Goal: Information Seeking & Learning: Learn about a topic

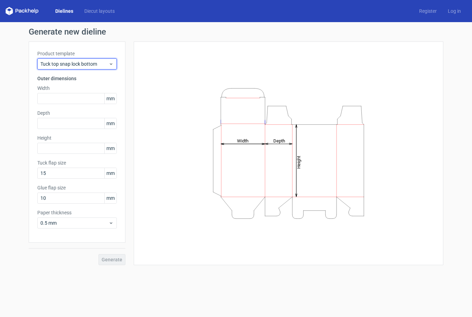
click at [100, 65] on span "Tuck top snap lock bottom" at bounding box center [74, 63] width 68 height 7
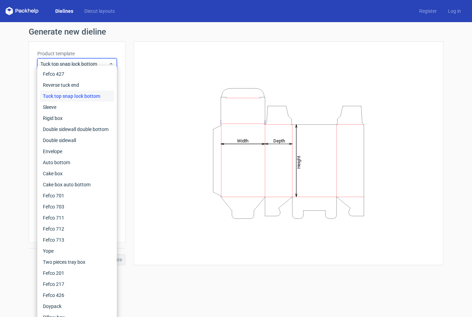
scroll to position [21, 0]
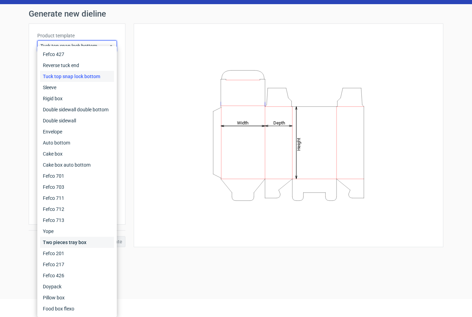
click at [88, 242] on div "Two pieces tray box" at bounding box center [77, 241] width 74 height 11
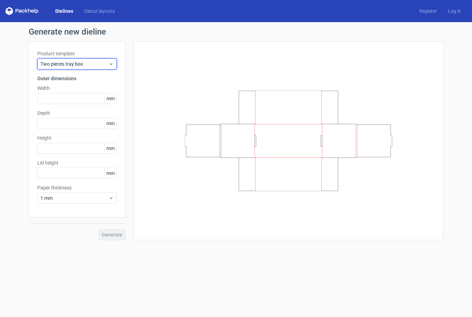
click at [99, 67] on span "Two pieces tray box" at bounding box center [74, 63] width 68 height 7
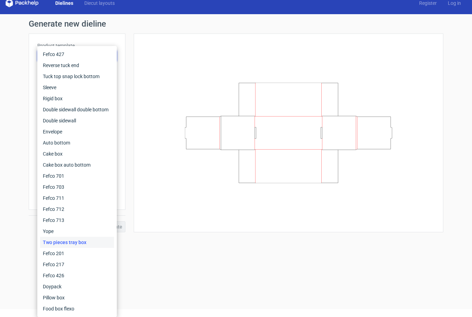
scroll to position [8, 0]
click at [80, 296] on div "Pillow box" at bounding box center [77, 297] width 74 height 11
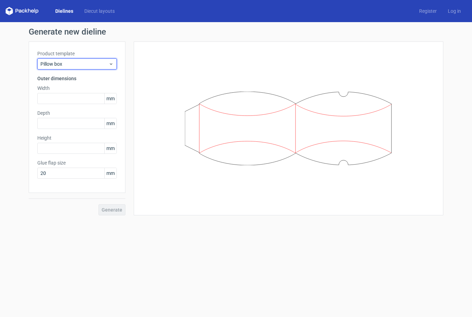
click at [97, 64] on span "Pillow box" at bounding box center [74, 63] width 68 height 7
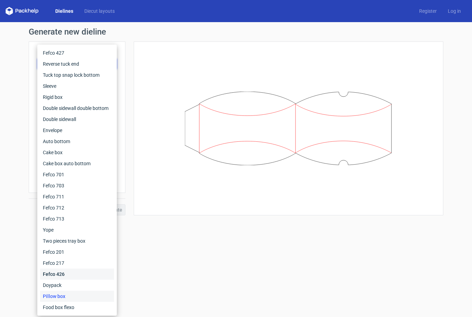
click at [69, 275] on div "Fefco 426" at bounding box center [77, 273] width 74 height 11
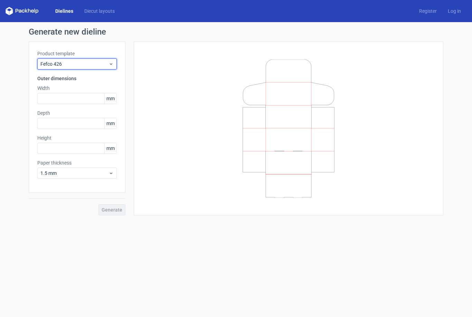
click at [93, 61] on span "Fefco 426" at bounding box center [74, 63] width 68 height 7
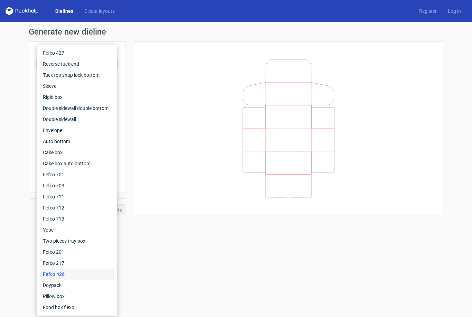
click at [88, 242] on div "Two pieces tray box" at bounding box center [77, 240] width 74 height 11
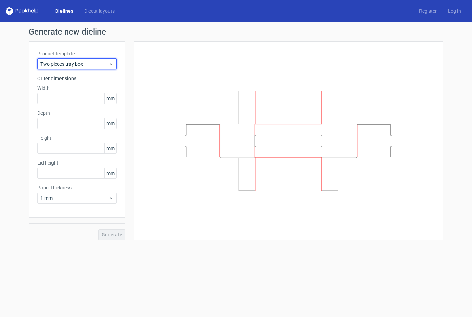
click at [108, 64] on span "Two pieces tray box" at bounding box center [74, 63] width 68 height 7
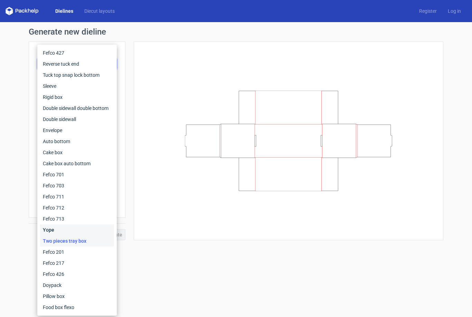
click at [72, 234] on div "Yope" at bounding box center [77, 229] width 74 height 11
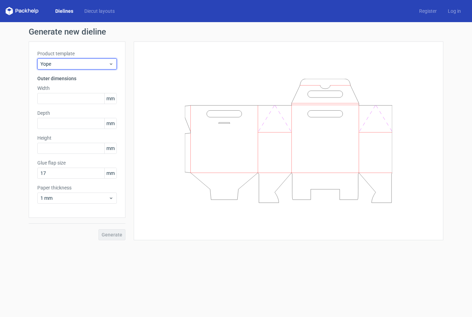
click at [102, 59] on div "Yope" at bounding box center [76, 63] width 79 height 11
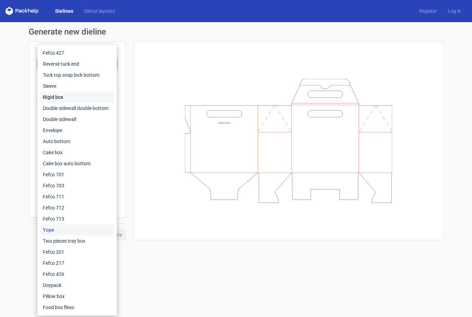
click at [81, 95] on div "Rigid box" at bounding box center [77, 96] width 74 height 11
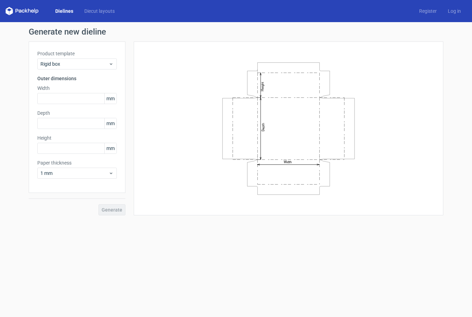
click at [102, 62] on span "Rigid box" at bounding box center [74, 63] width 68 height 7
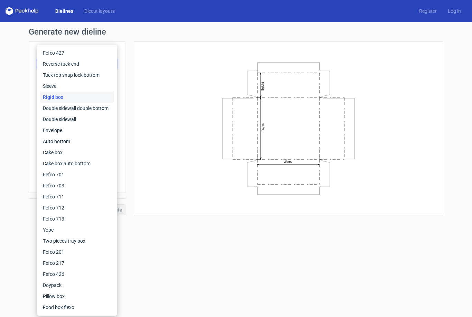
click at [85, 84] on div "Sleeve" at bounding box center [77, 85] width 74 height 11
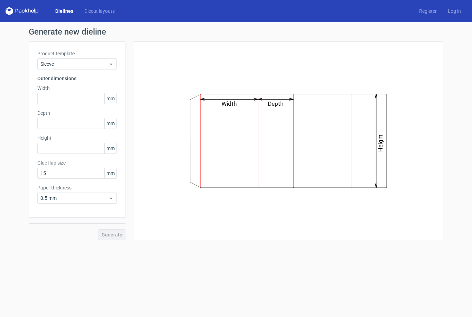
click at [255, 302] on form "Generate new dieline Product template Sleeve Outer dimensions Width mm Depth mm…" at bounding box center [236, 169] width 472 height 294
click at [254, 302] on form "Generate new dieline Product template Sleeve Outer dimensions Width mm Depth mm…" at bounding box center [236, 169] width 472 height 294
click at [254, 301] on form "Generate new dieline Product template Sleeve Outer dimensions Width mm Depth mm…" at bounding box center [236, 169] width 472 height 294
click at [102, 64] on span "Sleeve" at bounding box center [74, 63] width 68 height 7
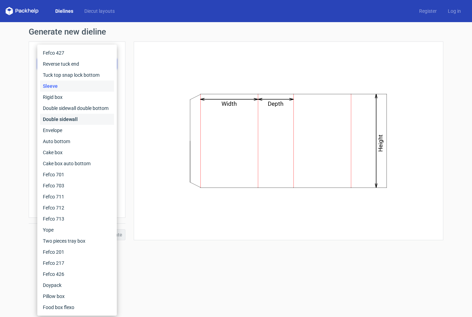
click at [89, 122] on div "Double sidewall" at bounding box center [77, 119] width 74 height 11
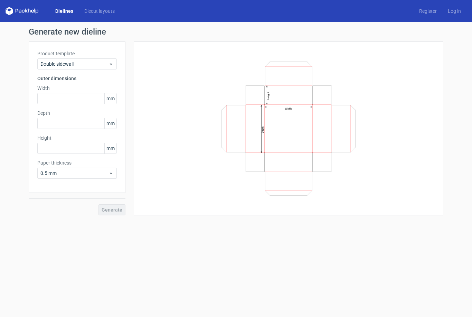
click at [98, 62] on span "Double sidewall" at bounding box center [74, 63] width 68 height 7
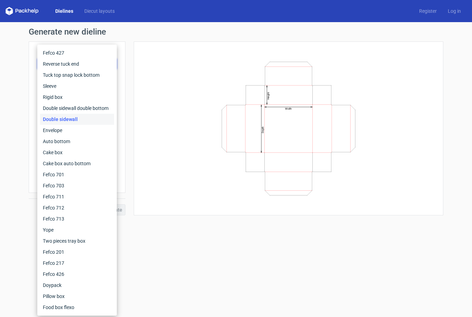
click at [97, 57] on div "Fefco 427" at bounding box center [77, 52] width 74 height 11
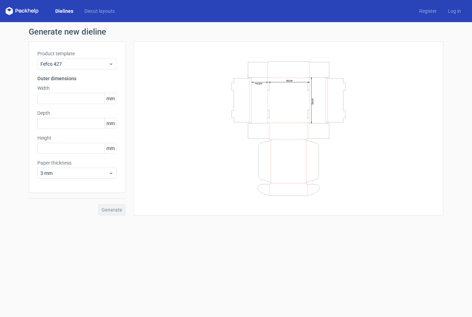
click at [102, 12] on link "Diecut layouts" at bounding box center [99, 11] width 41 height 7
